Goal: Information Seeking & Learning: Understand process/instructions

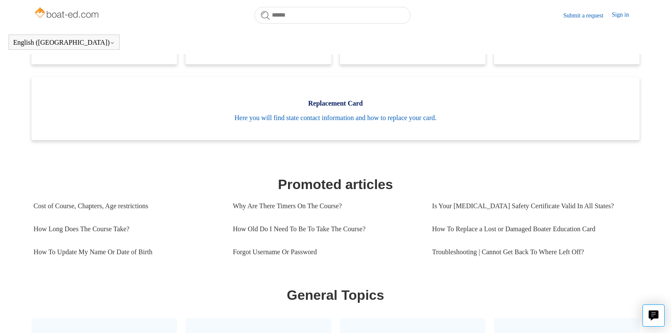
scroll to position [243, 0]
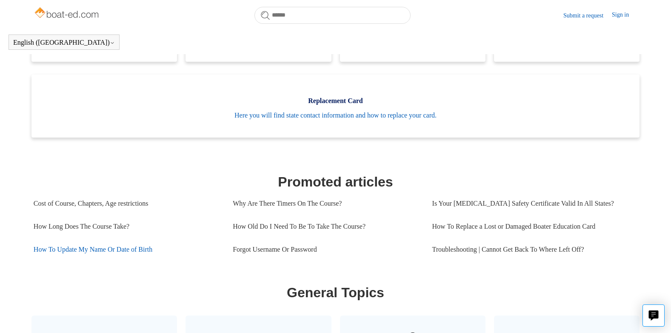
click at [87, 260] on link "How To Update My Name Or Date of Birth" at bounding box center [127, 249] width 186 height 23
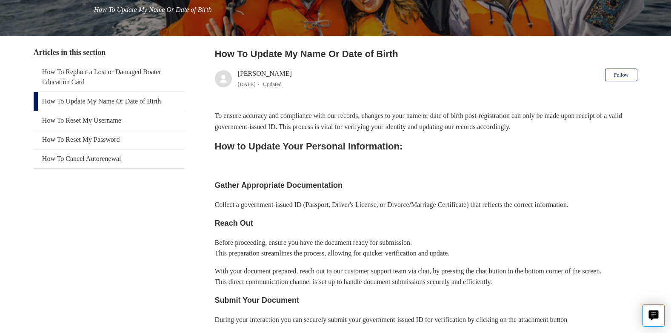
scroll to position [128, 0]
click at [69, 101] on link "How To Update My Name Or Date of Birth" at bounding box center [109, 100] width 151 height 19
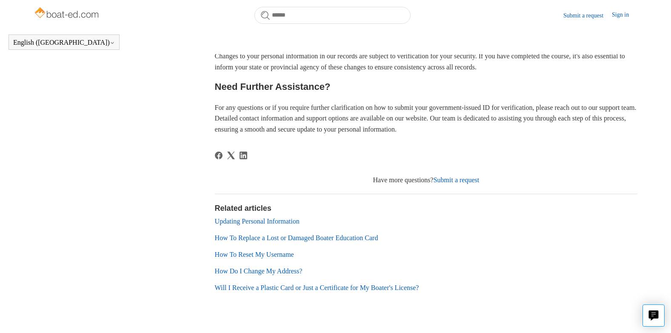
scroll to position [521, 0]
click at [280, 223] on link "Updating Personal Information" at bounding box center [257, 219] width 85 height 7
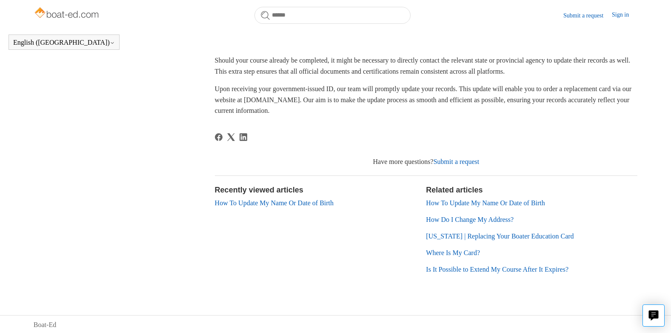
scroll to position [199, 0]
click at [501, 202] on link "How To Update My Name Or Date of Birth" at bounding box center [485, 201] width 119 height 7
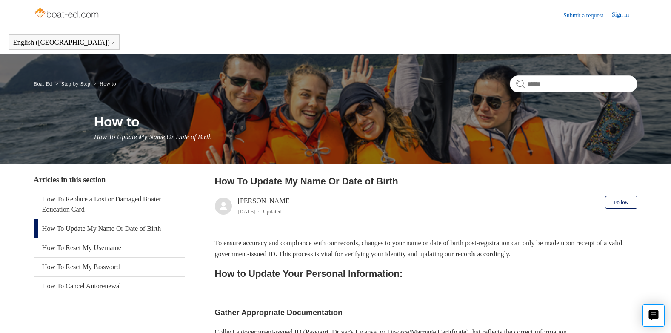
click at [620, 14] on link "Sign in" at bounding box center [625, 15] width 26 height 10
